Goal: Task Accomplishment & Management: Manage account settings

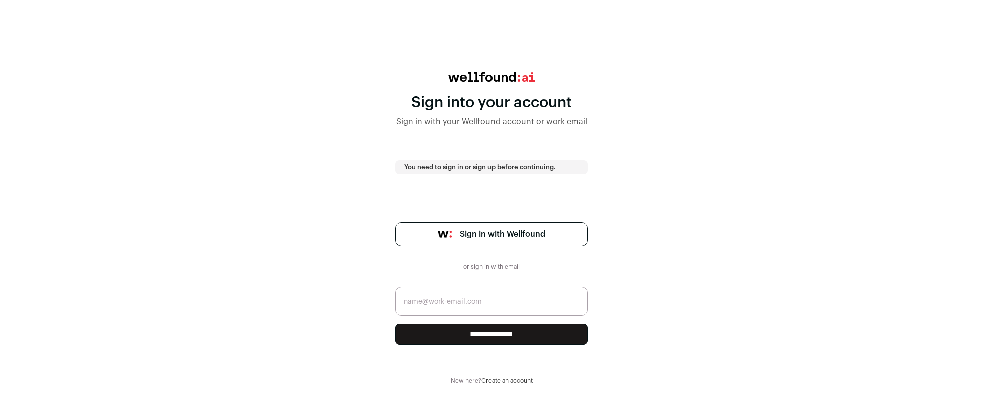
click at [517, 231] on span "Sign in with Wellfound" at bounding box center [502, 234] width 85 height 12
click at [470, 304] on input "email" at bounding box center [491, 300] width 193 height 29
type input "em@angel.co"
click at [571, 339] on input "**********" at bounding box center [491, 334] width 193 height 21
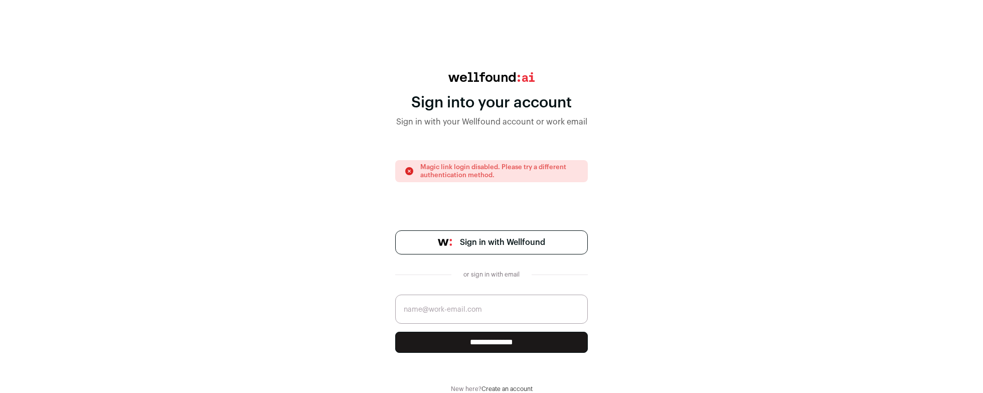
click at [488, 304] on input "email" at bounding box center [491, 308] width 193 height 29
click at [623, 274] on div "**********" at bounding box center [491, 240] width 983 height 337
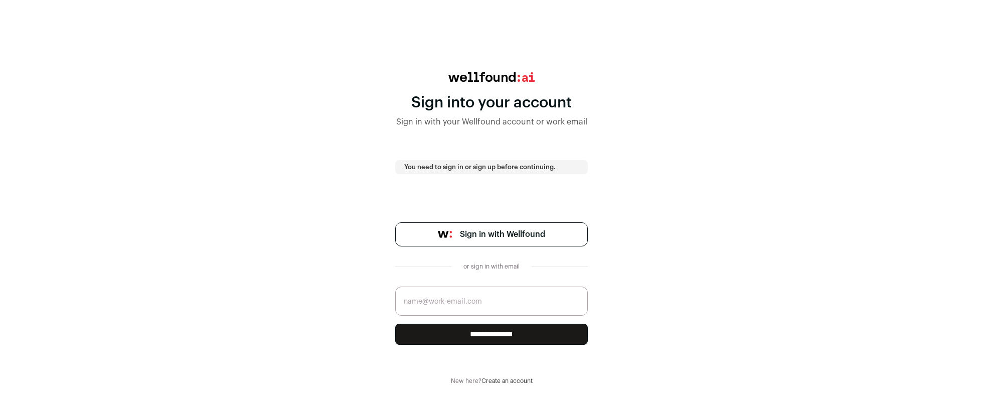
click at [487, 307] on input "email" at bounding box center [491, 300] width 193 height 29
type input "em"
click at [481, 230] on span "Sign in with Wellfound" at bounding box center [502, 234] width 85 height 12
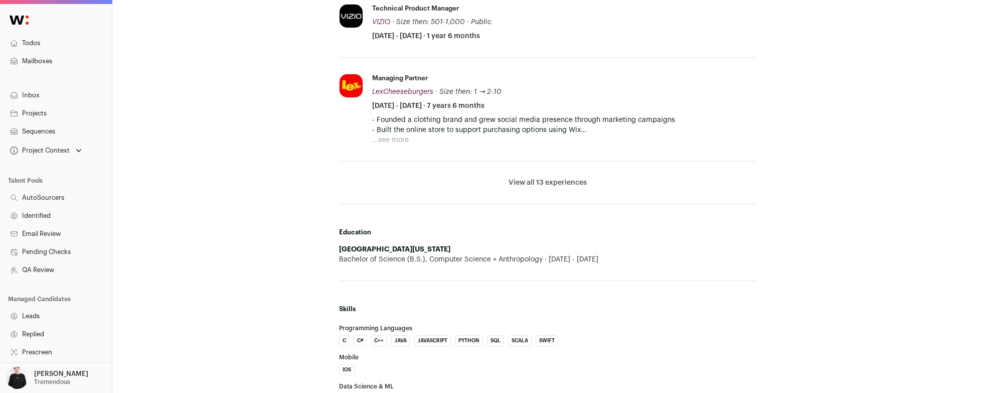
scroll to position [550, 0]
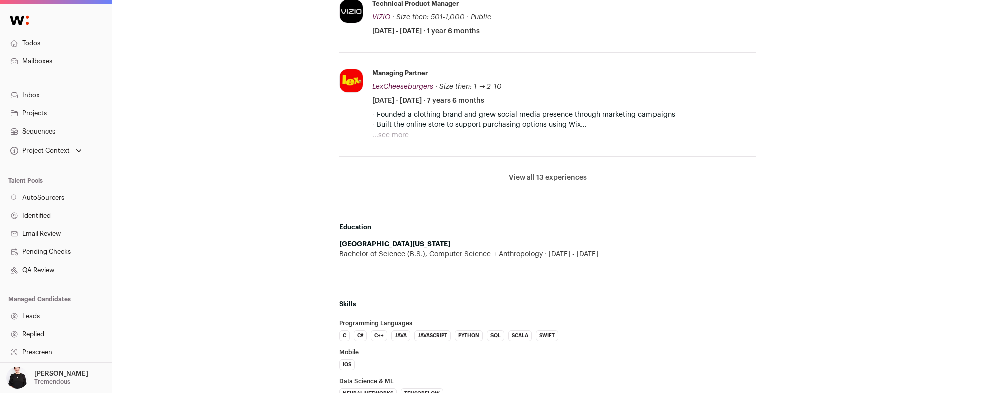
click at [541, 176] on button "View all 13 experiences" at bounding box center [548, 178] width 78 height 10
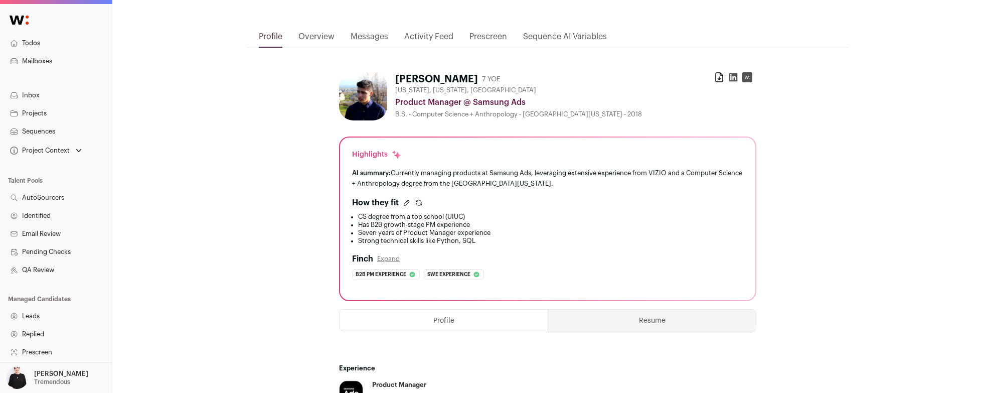
scroll to position [96, 0]
